Goal: Navigation & Orientation: Find specific page/section

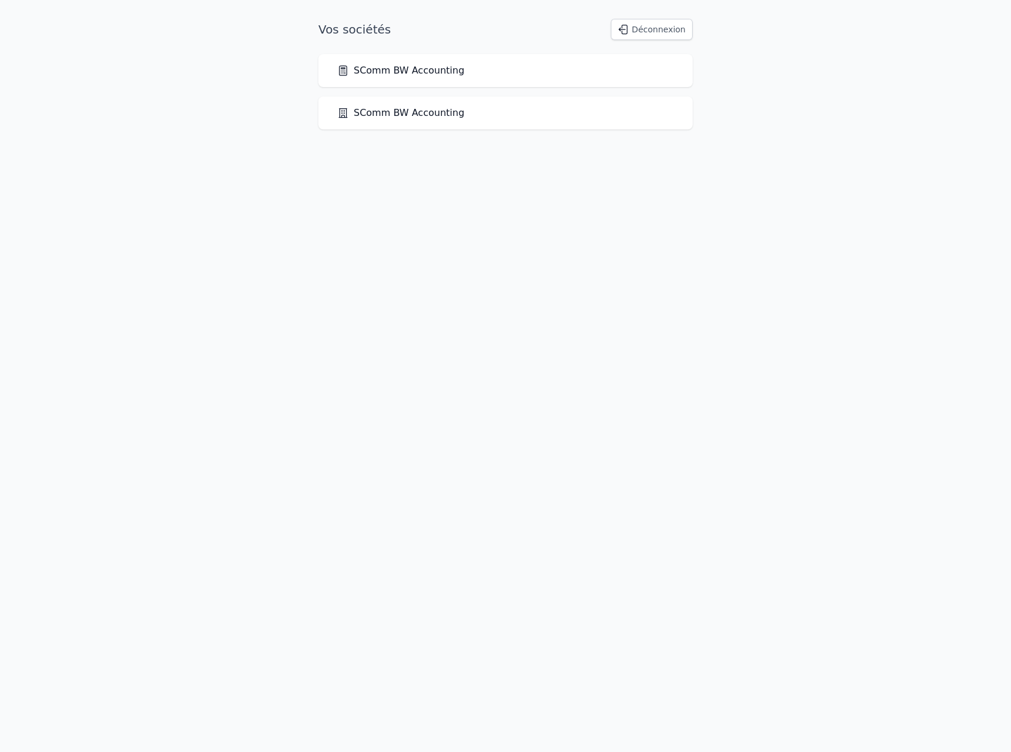
click at [422, 80] on div "SComm BW Accounting" at bounding box center [505, 70] width 374 height 33
click at [424, 68] on link "SComm BW Accounting" at bounding box center [400, 71] width 127 height 14
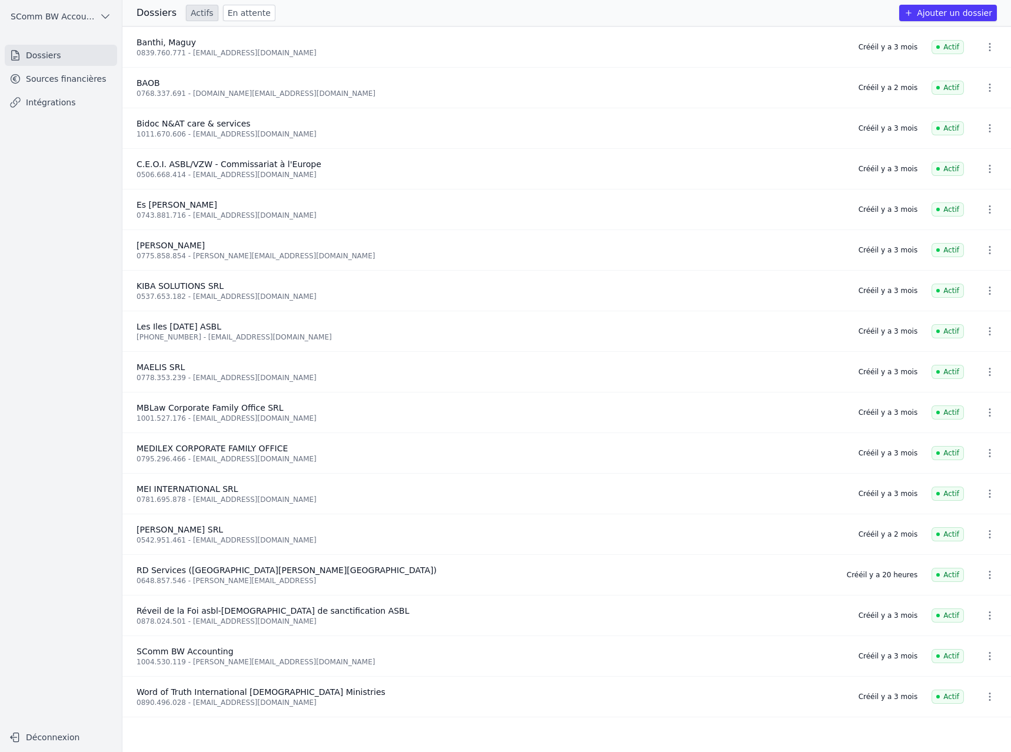
click at [77, 71] on link "Sources financières" at bounding box center [61, 78] width 112 height 21
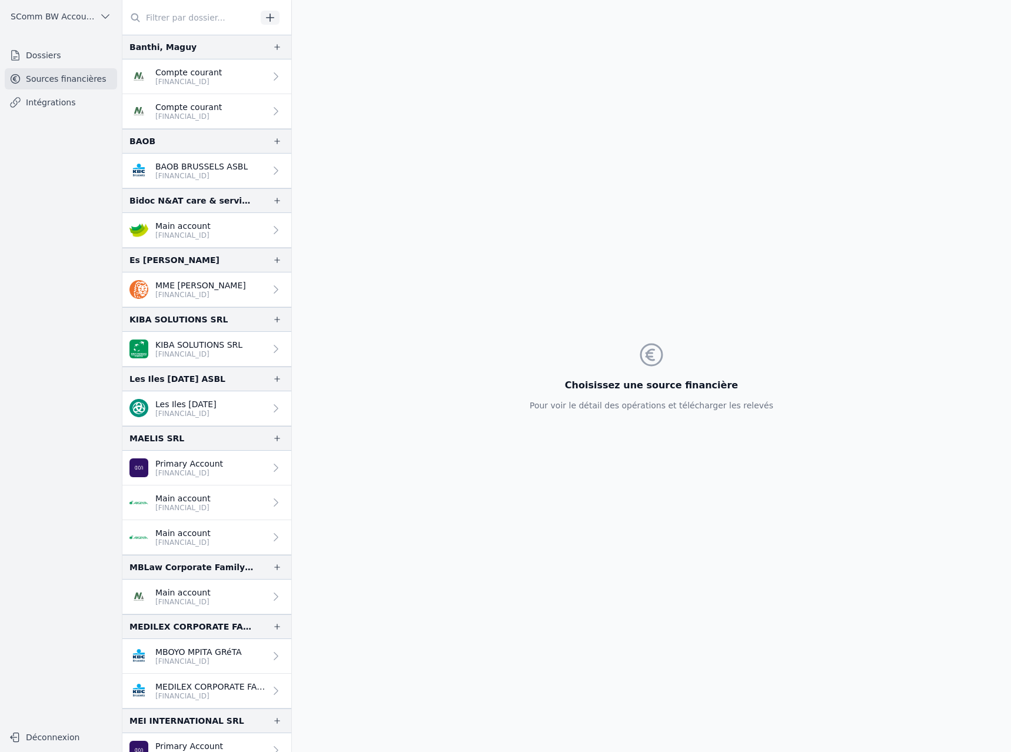
click at [208, 168] on p "BAOB BRUSSELS ASBL" at bounding box center [201, 167] width 92 height 12
